Goal: Information Seeking & Learning: Compare options

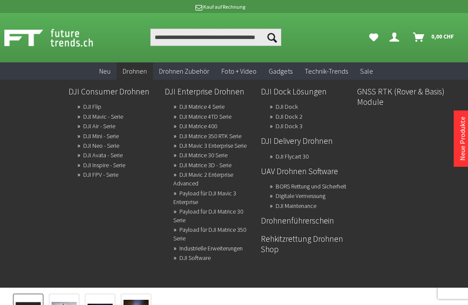
click at [96, 140] on link "DJI Mini - Serie" at bounding box center [101, 136] width 36 height 12
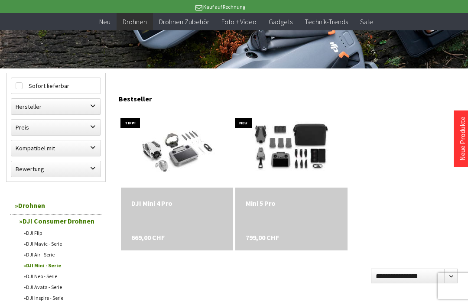
scroll to position [211, 0]
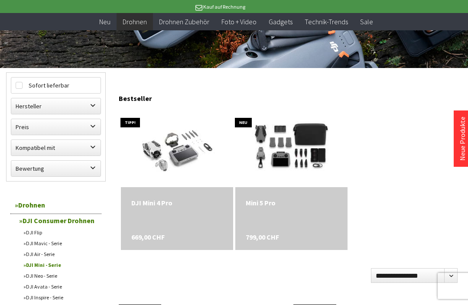
click at [263, 207] on div "Mini 5 Pro" at bounding box center [291, 203] width 91 height 10
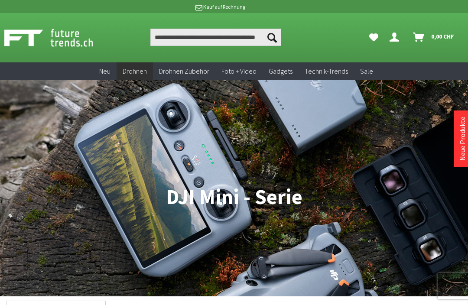
scroll to position [240, 0]
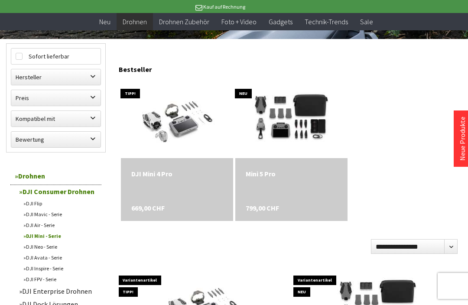
click at [156, 179] on div "DJI Mini 4 Pro" at bounding box center [176, 174] width 91 height 10
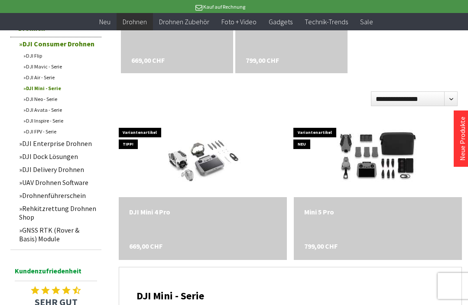
scroll to position [388, 0]
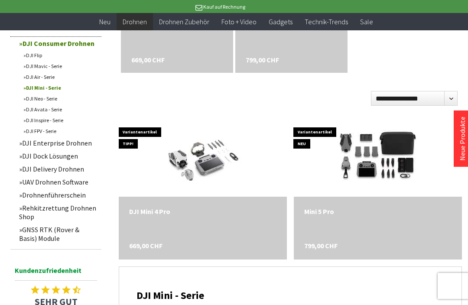
click at [190, 168] on img at bounding box center [203, 158] width 98 height 78
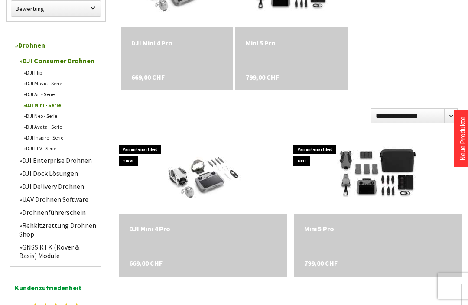
scroll to position [0, 0]
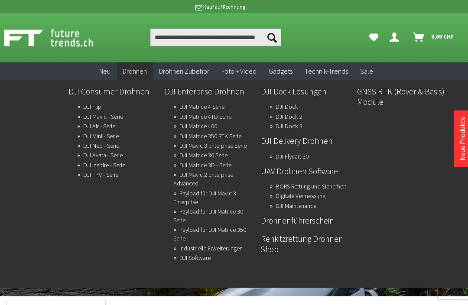
click at [91, 127] on link "DJI Air - Serie" at bounding box center [99, 126] width 32 height 12
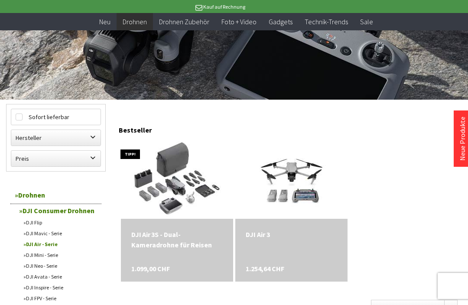
scroll to position [180, 0]
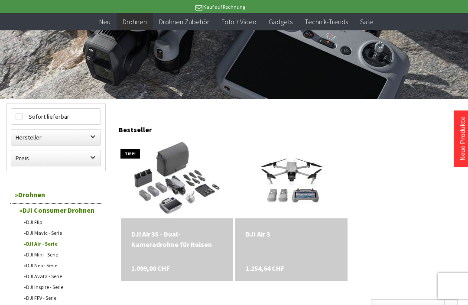
click at [156, 181] on img at bounding box center [177, 179] width 92 height 78
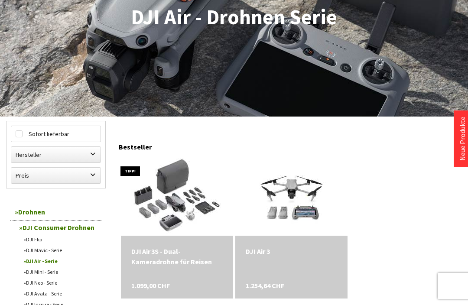
scroll to position [209, 0]
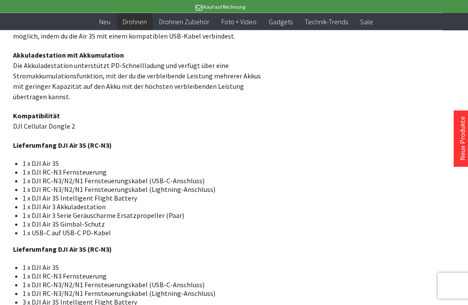
scroll to position [1703, 0]
